Goal: Transaction & Acquisition: Download file/media

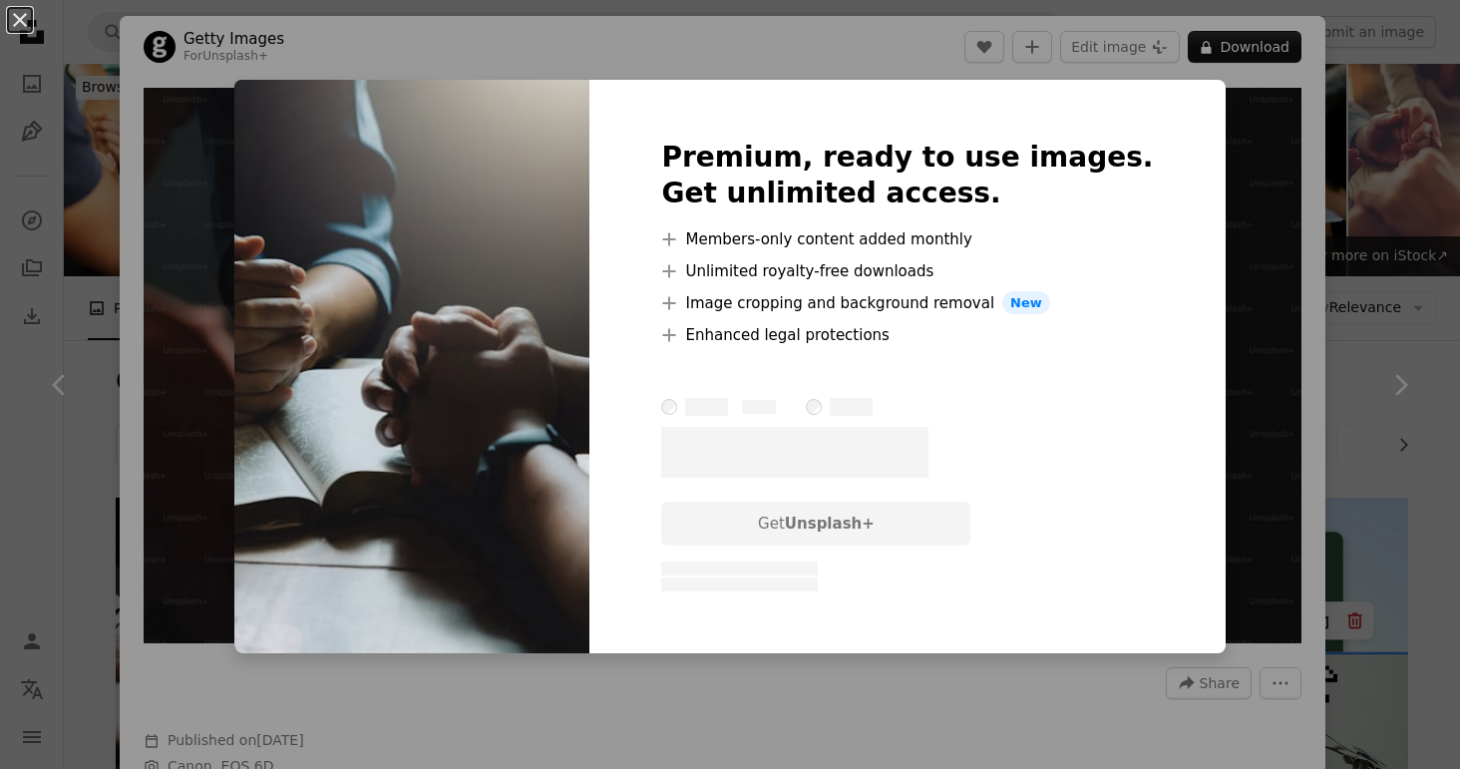
scroll to position [1607, 0]
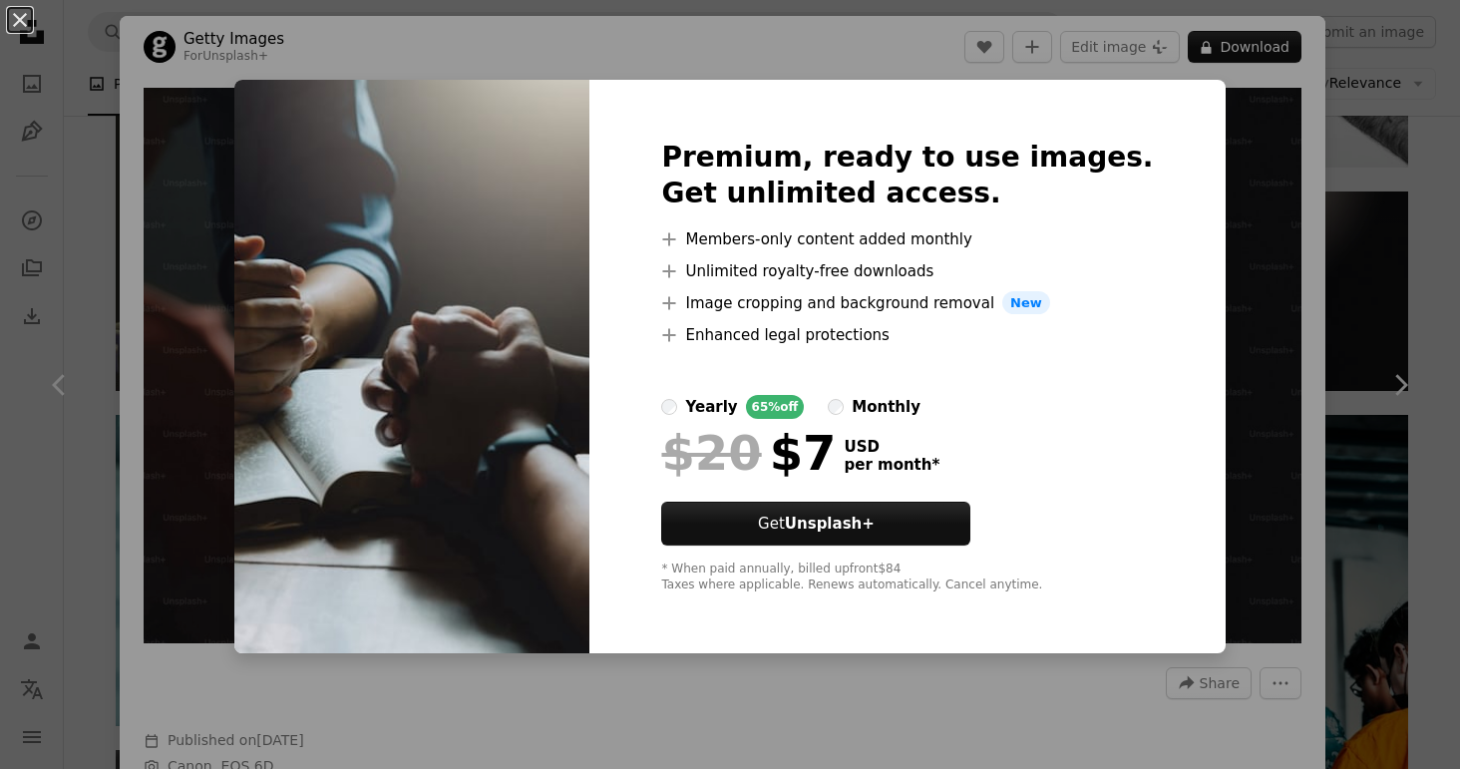
click at [1217, 256] on div "An X shape Premium, ready to use images. Get unlimited access. A plus sign Memb…" at bounding box center [730, 384] width 1460 height 769
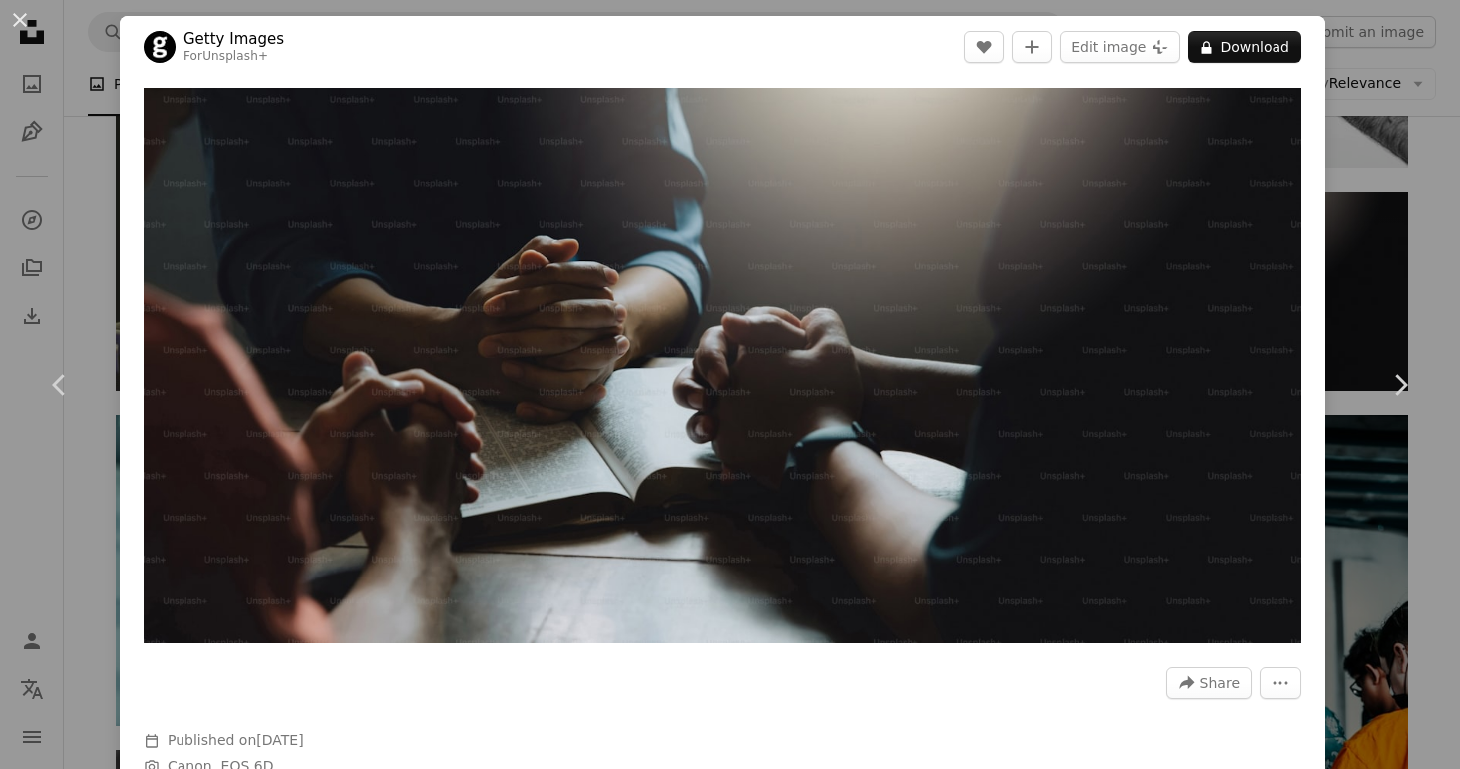
click at [1358, 50] on div "An X shape Chevron left Chevron right Getty Images For Unsplash+ A heart A plus…" at bounding box center [730, 384] width 1460 height 769
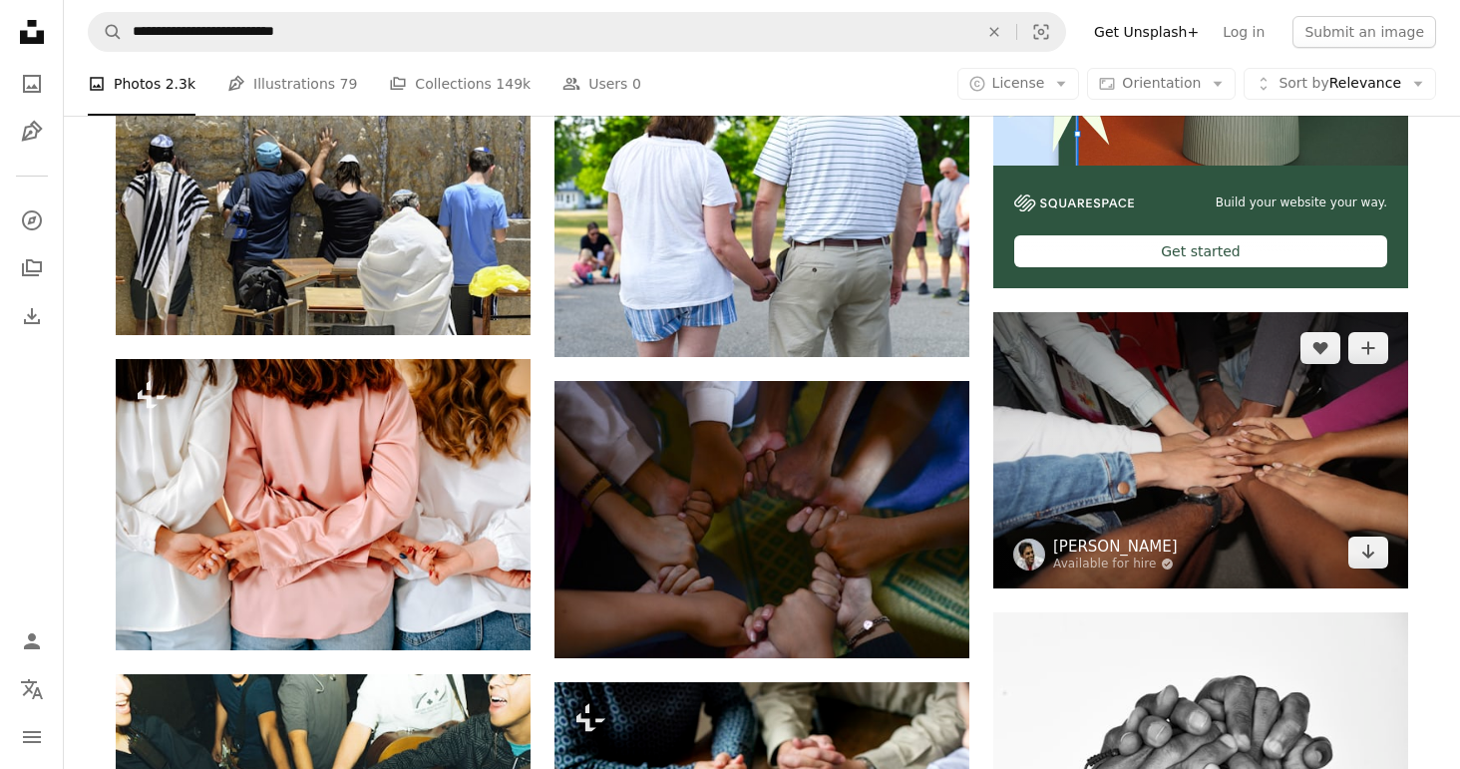
scroll to position [757, 0]
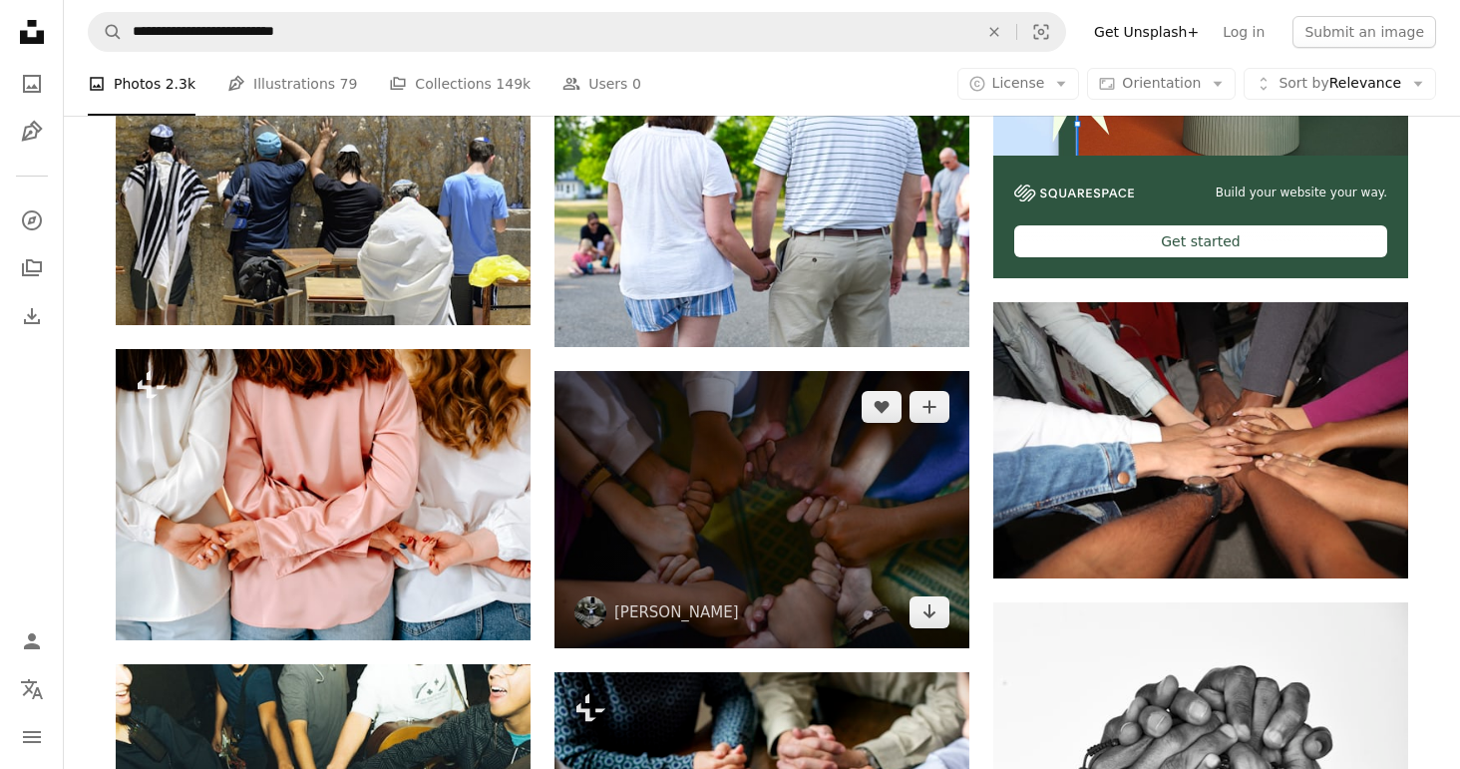
click at [831, 505] on img at bounding box center [762, 509] width 415 height 277
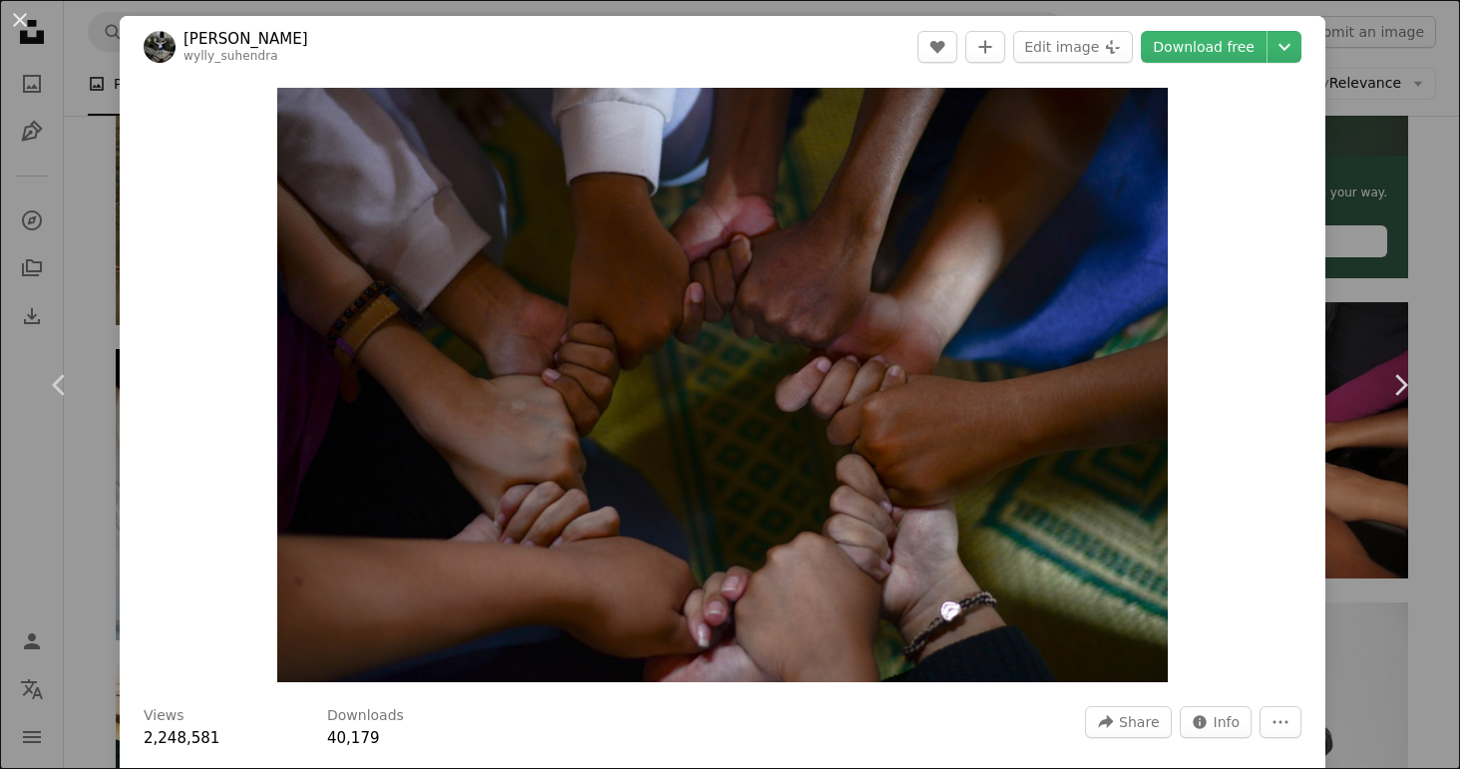
scroll to position [1, 0]
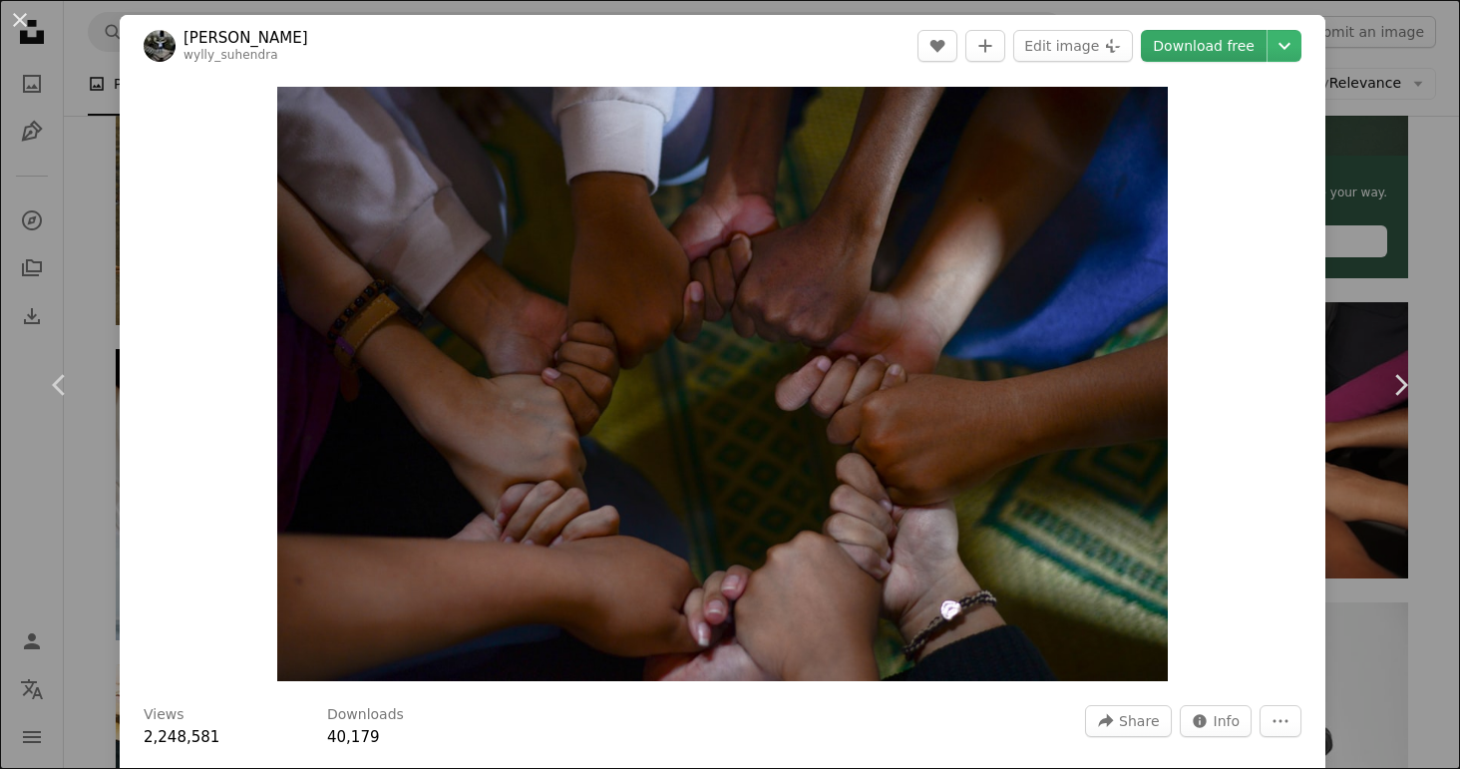
click at [1195, 50] on link "Download free" at bounding box center [1204, 46] width 126 height 32
